Goal: Transaction & Acquisition: Purchase product/service

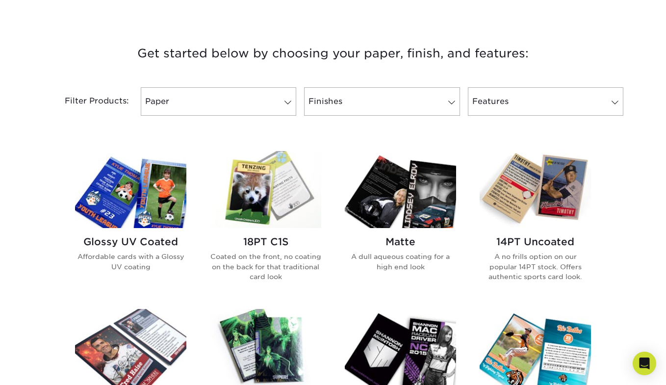
scroll to position [343, 0]
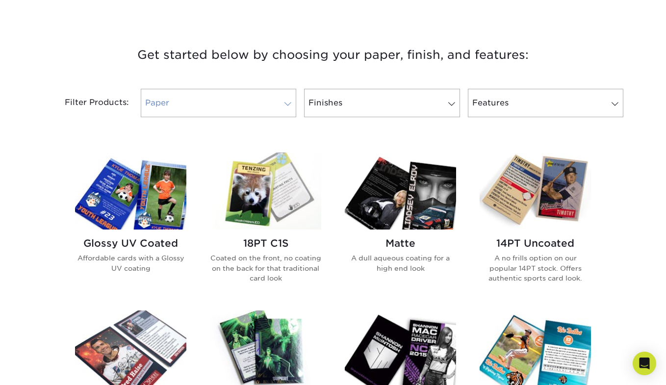
click at [244, 100] on link "Paper" at bounding box center [218, 103] width 155 height 28
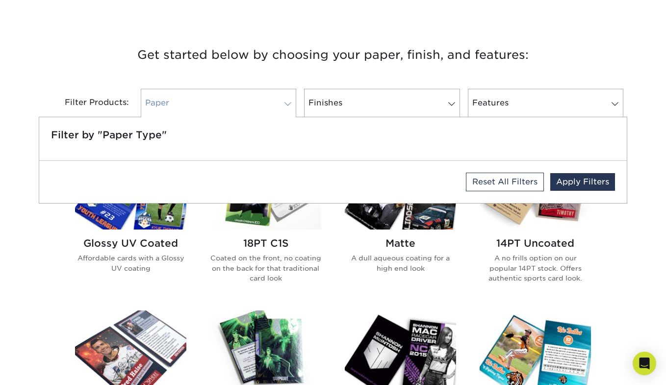
click at [244, 100] on link "Paper" at bounding box center [218, 103] width 155 height 28
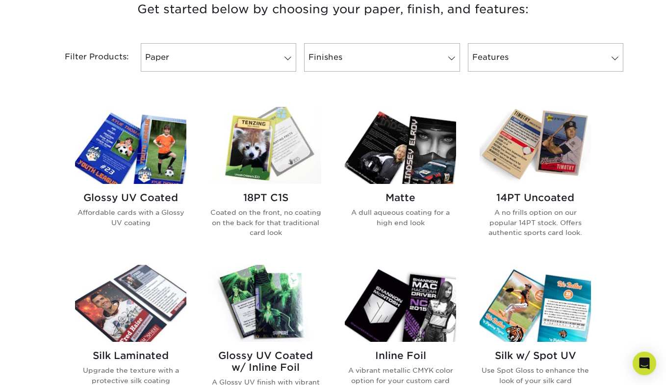
scroll to position [392, 0]
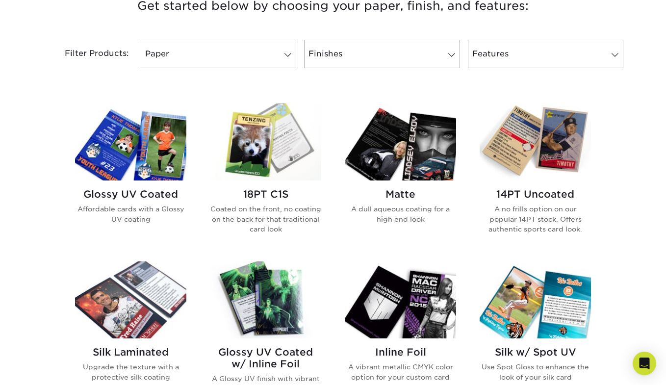
click at [142, 151] on img at bounding box center [130, 141] width 111 height 77
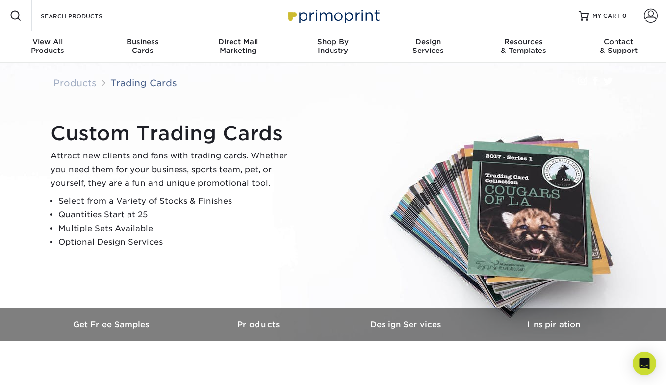
click at [20, 89] on img at bounding box center [333, 202] width 667 height 444
